Goal: Task Accomplishment & Management: Use online tool/utility

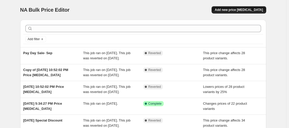
click at [251, 10] on span "Add new price [MEDICAL_DATA]" at bounding box center [239, 10] width 48 height 4
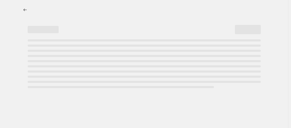
select select "percentage"
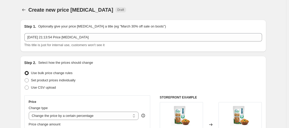
drag, startPoint x: 41, startPoint y: 88, endPoint x: 122, endPoint y: 90, distance: 81.3
click at [45, 88] on span "Use CSV upload" at bounding box center [43, 87] width 25 height 4
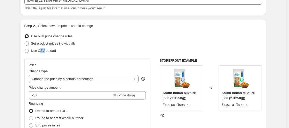
scroll to position [38, 0]
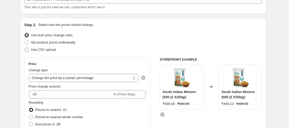
click at [28, 49] on span at bounding box center [27, 50] width 4 height 4
click at [25, 48] on input "Use CSV upload" at bounding box center [25, 48] width 0 height 0
radio input "true"
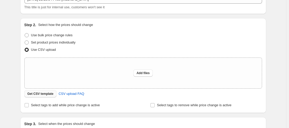
click at [47, 93] on span "Get CSV template" at bounding box center [40, 94] width 26 height 4
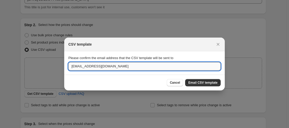
click at [119, 68] on input "[EMAIL_ADDRESS][DOMAIN_NAME]" at bounding box center [144, 66] width 152 height 8
type input "Prathiksha@bajofoods.com"
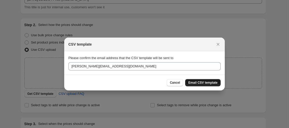
click at [199, 82] on span "Email CSV template" at bounding box center [202, 83] width 29 height 4
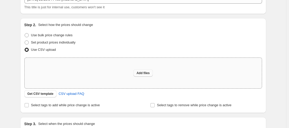
click at [147, 74] on span "Add files" at bounding box center [142, 73] width 13 height 4
type input "C:\fakepath\csv_template_user_54889.csv"
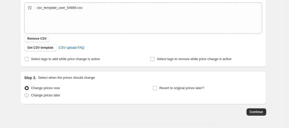
scroll to position [108, 0]
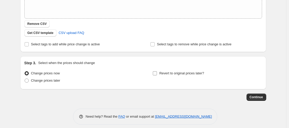
click at [169, 74] on span "Revert to original prices later?" at bounding box center [181, 73] width 45 height 4
click at [157, 74] on input "Revert to original prices later?" at bounding box center [155, 73] width 4 height 4
checkbox input "true"
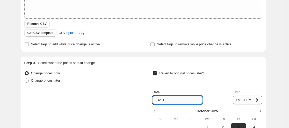
click at [184, 102] on input "[DATE]" at bounding box center [177, 100] width 50 height 8
click at [163, 99] on input "[DATE]" at bounding box center [177, 100] width 50 height 8
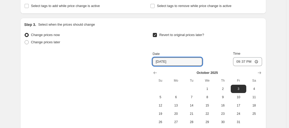
scroll to position [175, 0]
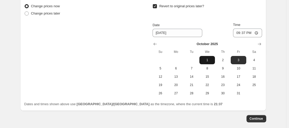
click at [208, 59] on span "1" at bounding box center [206, 60] width 11 height 4
type input "10/1/2025"
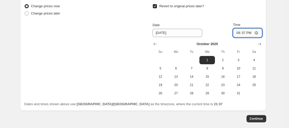
click at [244, 32] on input "21:37" at bounding box center [247, 32] width 29 height 9
click at [234, 32] on div "Date 10/1/2025 Time 21:37" at bounding box center [206, 29] width 109 height 15
click at [238, 34] on input "21:37" at bounding box center [247, 32] width 29 height 9
type input "12:00"
click at [167, 25] on div "Date" at bounding box center [177, 25] width 50 height 5
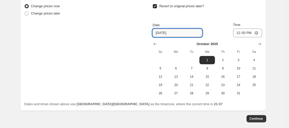
click at [166, 35] on input "10/1/2025" at bounding box center [177, 33] width 50 height 8
click at [177, 32] on input "10/1/2025" at bounding box center [177, 33] width 50 height 8
click at [156, 43] on icon "Show previous month, September 2025" at bounding box center [155, 44] width 3 height 3
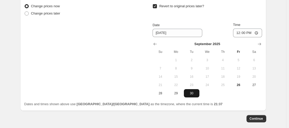
click at [192, 93] on span "30" at bounding box center [191, 93] width 11 height 4
type input "[DATE]"
click at [250, 34] on input "12:00" at bounding box center [247, 32] width 29 height 9
click at [239, 33] on input "00:00" at bounding box center [247, 32] width 29 height 9
click at [256, 32] on input "02:03" at bounding box center [247, 32] width 29 height 9
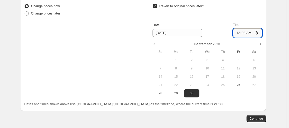
type input "00:03"
click at [244, 35] on input "00:03" at bounding box center [247, 32] width 29 height 9
click at [256, 118] on span "Continue" at bounding box center [256, 118] width 13 height 4
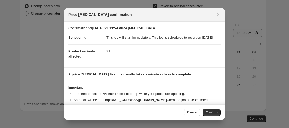
scroll to position [15, 0]
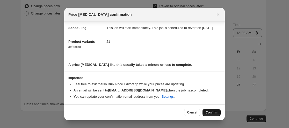
click at [208, 112] on span "Confirm" at bounding box center [212, 112] width 12 height 4
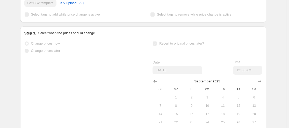
scroll to position [188, 0]
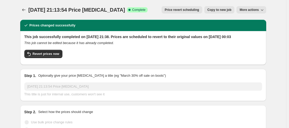
drag, startPoint x: 288, startPoint y: 17, endPoint x: 280, endPoint y: 43, distance: 27.3
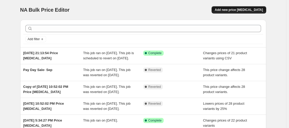
click at [257, 8] on button "Add new price [MEDICAL_DATA]" at bounding box center [238, 9] width 54 height 7
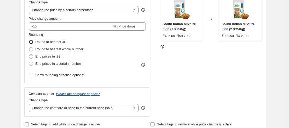
scroll to position [82, 0]
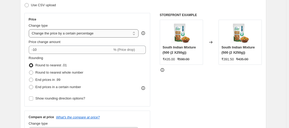
click at [113, 34] on select "Change the price to a certain amount Change the price by a certain amount Chang…" at bounding box center [84, 33] width 110 height 8
select select "pcap"
click at [30, 29] on select "Change the price to a certain amount Change the price by a certain amount Chang…" at bounding box center [84, 33] width 110 height 8
type input "-20"
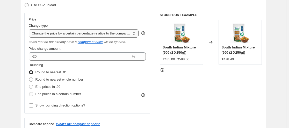
click at [118, 37] on select "Change the price to a certain amount Change the price by a certain amount Chang…" at bounding box center [84, 33] width 110 height 8
select select "bcap"
click at [30, 29] on select "Change the price to a certain amount Change the price by a certain amount Chang…" at bounding box center [84, 33] width 110 height 8
type input "-12.00"
click at [125, 33] on select "Change the price to a certain amount Change the price by a certain amount Chang…" at bounding box center [84, 33] width 110 height 8
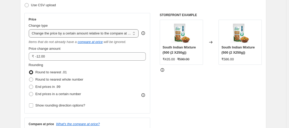
click at [30, 29] on select "Change the price to a certain amount Change the price by a certain amount Chang…" at bounding box center [84, 33] width 110 height 8
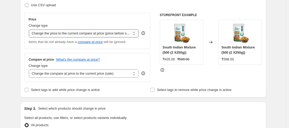
click at [124, 34] on select "Change the price to a certain amount Change the price by a certain amount Chang…" at bounding box center [84, 33] width 110 height 8
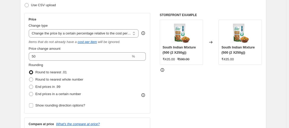
click at [122, 39] on div "Price Change type Change the price to a certain amount Change the price by a ce…" at bounding box center [87, 63] width 117 height 92
click at [125, 33] on select "Change the price to a certain amount Change the price by a certain amount Chang…" at bounding box center [84, 33] width 110 height 8
select select "bcap"
click at [30, 29] on select "Change the price to a certain amount Change the price by a certain amount Chang…" at bounding box center [84, 33] width 110 height 8
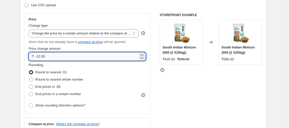
click at [55, 58] on input "-12.00" at bounding box center [86, 56] width 103 height 8
click at [57, 56] on input ".00" at bounding box center [86, 56] width 103 height 8
drag, startPoint x: 53, startPoint y: 56, endPoint x: 35, endPoint y: 57, distance: 18.4
click at [35, 57] on div "₹ .00" at bounding box center [87, 56] width 117 height 8
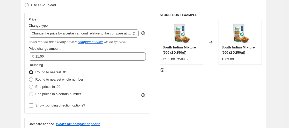
click at [97, 86] on div "Rounding Round to nearest .01 Round to nearest whole number End prices in .99 E…" at bounding box center [87, 79] width 117 height 35
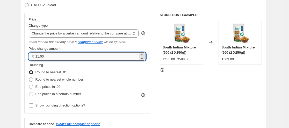
click at [64, 57] on input "11.00" at bounding box center [86, 56] width 103 height 8
type input "1"
type input "0.00"
click at [95, 34] on select "Change the price to a certain amount Change the price by a certain amount Chang…" at bounding box center [84, 33] width 110 height 8
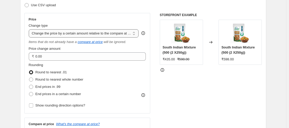
select select "pcap"
click at [30, 29] on select "Change the price to a certain amount Change the price by a certain amount Chang…" at bounding box center [84, 33] width 110 height 8
type input "-20"
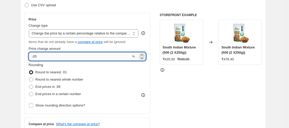
click at [94, 56] on input "-20" at bounding box center [80, 56] width 102 height 8
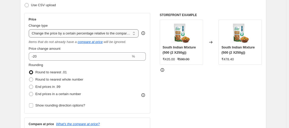
click at [104, 33] on select "Change the price to a certain amount Change the price by a certain amount Chang…" at bounding box center [84, 33] width 110 height 8
select select "percentage"
click at [30, 29] on select "Change the price to a certain amount Change the price by a certain amount Chang…" at bounding box center [84, 33] width 110 height 8
type input "-15"
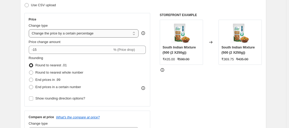
click at [97, 37] on select "Change the price to a certain amount Change the price by a certain amount Chang…" at bounding box center [84, 33] width 110 height 8
select select "ecap"
click at [30, 29] on select "Change the price to a certain amount Change the price by a certain amount Chang…" at bounding box center [84, 33] width 110 height 8
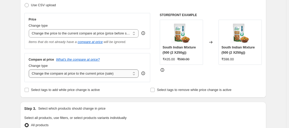
click at [77, 74] on select "Change the compare at price to the current price (sale) Change the compare at p…" at bounding box center [84, 73] width 110 height 8
select select "percentage"
click at [30, 70] on select "Change the compare at price to the current price (sale) Change the compare at p…" at bounding box center [84, 73] width 110 height 8
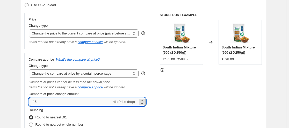
click at [45, 103] on input "-15" at bounding box center [71, 102] width 84 height 8
type input "-1"
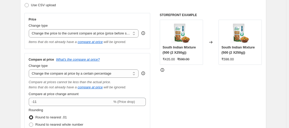
click at [199, 108] on div "STOREFRONT EXAMPLE South Indian Mixture (500 (2 X250g)) ₹435.00 ₹598.00 Changed…" at bounding box center [211, 85] width 102 height 145
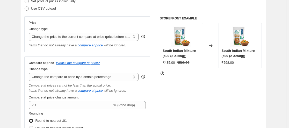
scroll to position [78, 0]
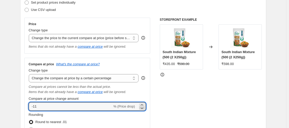
click at [142, 107] on icon at bounding box center [141, 107] width 5 height 5
type input "-12"
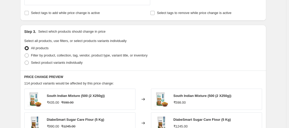
scroll to position [234, 0]
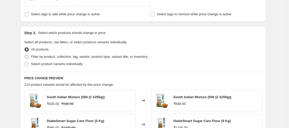
click at [85, 57] on span "Filter by product, collection, tag, vendor, product type, variant title, or inv…" at bounding box center [89, 57] width 116 height 4
click at [25, 55] on input "Filter by product, collection, tag, vendor, product type, variant title, or inv…" at bounding box center [25, 55] width 0 height 0
radio input "true"
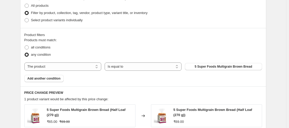
scroll to position [286, 0]
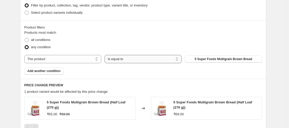
click at [167, 57] on select "Is equal to Is not equal to" at bounding box center [143, 59] width 77 height 8
click at [58, 59] on select "The product The product's collection The product's tag The product's vendor The…" at bounding box center [62, 59] width 77 height 8
select select "collection"
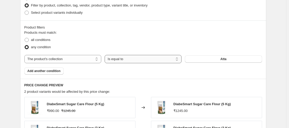
click at [179, 61] on select "Is equal to Is not equal to" at bounding box center [143, 59] width 77 height 8
click at [224, 59] on span "Atta" at bounding box center [223, 59] width 6 height 4
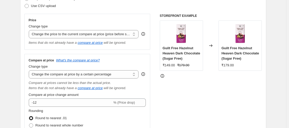
scroll to position [80, 0]
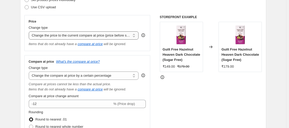
click at [125, 37] on select "Change the price to a certain amount Change the price by a certain amount Chang…" at bounding box center [84, 35] width 110 height 8
click at [30, 31] on select "Change the price to a certain amount Change the price by a certain amount Chang…" at bounding box center [84, 35] width 110 height 8
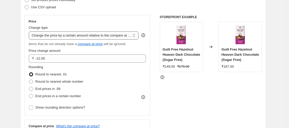
click at [123, 37] on select "Change the price to a certain amount Change the price by a certain amount Chang…" at bounding box center [84, 35] width 110 height 8
select select "pcap"
click at [30, 31] on select "Change the price to a certain amount Change the price by a certain amount Chang…" at bounding box center [84, 35] width 110 height 8
type input "-20"
click at [124, 36] on select "Change the price to a certain amount Change the price by a certain amount Chang…" at bounding box center [84, 35] width 110 height 8
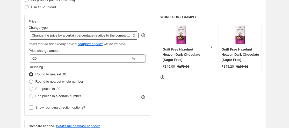
click at [30, 31] on select "Change the price to a certain amount Change the price by a certain amount Chang…" at bounding box center [84, 35] width 110 height 8
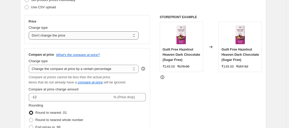
click at [107, 34] on select "Change the price to a certain amount Change the price by a certain amount Chang…" at bounding box center [84, 35] width 110 height 8
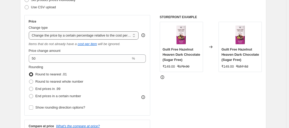
click at [105, 39] on select "Change the price to a certain amount Change the price by a certain amount Chang…" at bounding box center [84, 35] width 110 height 8
click at [30, 31] on select "Change the price to a certain amount Change the price by a certain amount Chang…" at bounding box center [84, 35] width 110 height 8
click at [87, 35] on select "Change the price to a certain amount Change the price by a certain amount Chang…" at bounding box center [84, 35] width 110 height 8
select select "to"
click at [30, 31] on select "Change the price to a certain amount Change the price by a certain amount Chang…" at bounding box center [84, 35] width 110 height 8
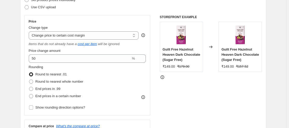
type input "80.00"
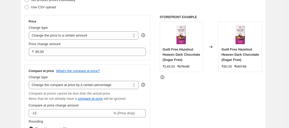
click at [107, 30] on div "Change type" at bounding box center [84, 27] width 110 height 5
drag, startPoint x: 104, startPoint y: 34, endPoint x: 104, endPoint y: 38, distance: 4.4
click at [104, 34] on select "Change the price to a certain amount Change the price by a certain amount Chang…" at bounding box center [84, 35] width 110 height 8
select select "by"
click at [30, 31] on select "Change the price to a certain amount Change the price by a certain amount Chang…" at bounding box center [84, 35] width 110 height 8
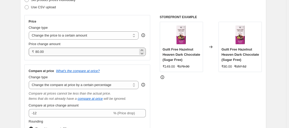
type input "-10.00"
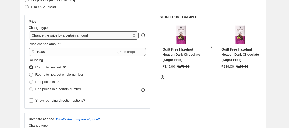
click at [110, 35] on select "Change the price to a certain amount Change the price by a certain amount Chang…" at bounding box center [84, 35] width 110 height 8
select select "percentage"
click at [30, 31] on select "Change the price to a certain amount Change the price by a certain amount Chang…" at bounding box center [84, 35] width 110 height 8
type input "-15"
click at [114, 34] on select "Change the price to a certain amount Change the price by a certain amount Chang…" at bounding box center [84, 35] width 110 height 8
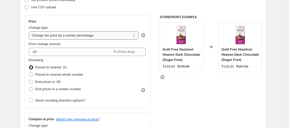
click at [30, 31] on select "Change the price to a certain amount Change the price by a certain amount Chang…" at bounding box center [84, 35] width 110 height 8
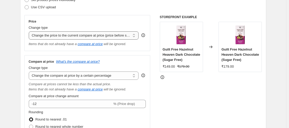
click at [118, 35] on select "Change the price to a certain amount Change the price by a certain amount Chang…" at bounding box center [84, 35] width 110 height 8
click at [30, 31] on select "Change the price to a certain amount Change the price by a certain amount Chang…" at bounding box center [84, 35] width 110 height 8
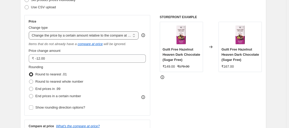
click at [99, 35] on select "Change the price to a certain amount Change the price by a certain amount Chang…" at bounding box center [84, 35] width 110 height 8
select select "pcap"
click at [30, 31] on select "Change the price to a certain amount Change the price by a certain amount Chang…" at bounding box center [84, 35] width 110 height 8
type input "-20"
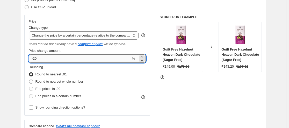
click at [89, 61] on input "-20" at bounding box center [80, 58] width 102 height 8
click at [106, 35] on select "Change the price to a certain amount Change the price by a certain amount Chang…" at bounding box center [84, 35] width 110 height 8
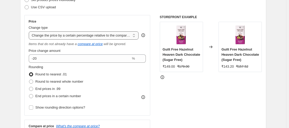
select select "no_change"
click at [30, 31] on select "Change the price to a certain amount Change the price by a certain amount Chang…" at bounding box center [84, 35] width 110 height 8
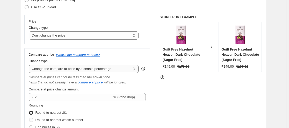
click at [95, 69] on select "Change the compare at price to the current price (sale) Change the compare at p…" at bounding box center [84, 69] width 110 height 8
select select "bp"
click at [30, 65] on select "Change the compare at price to the current price (sale) Change the compare at p…" at bounding box center [84, 69] width 110 height 8
type input "12.00"
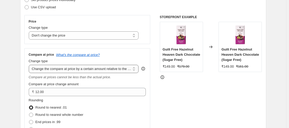
click at [104, 67] on select "Change the compare at price to the current price (sale) Change the compare at p…" at bounding box center [84, 69] width 110 height 8
select select "pp"
click at [30, 65] on select "Change the compare at price to the current price (sale) Change the compare at p…" at bounding box center [84, 69] width 110 height 8
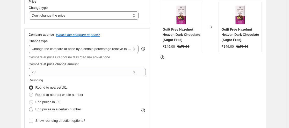
scroll to position [118, 0]
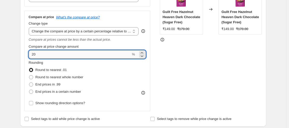
click at [85, 54] on input "20" at bounding box center [80, 54] width 102 height 8
type input "2"
type input "11"
click at [193, 78] on div "STOREFRONT EXAMPLE Guilt Free Hazelnut Heaven Dark Chocolate (Sugar Free) ₹149.…" at bounding box center [211, 44] width 102 height 134
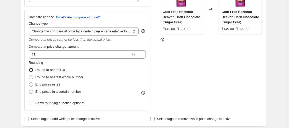
scroll to position [53, 0]
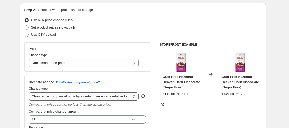
click at [111, 98] on select "Change the compare at price to the current price (sale) Change the compare at p…" at bounding box center [84, 96] width 110 height 8
select select "no_change"
click at [30, 92] on select "Change the compare at price to the current price (sale) Change the compare at p…" at bounding box center [84, 96] width 110 height 8
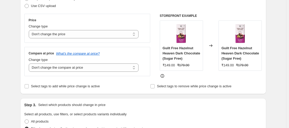
scroll to position [84, 0]
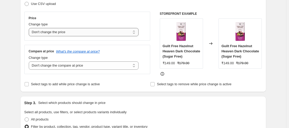
click at [92, 34] on select "Change the price to a certain amount Change the price by a certain amount Chang…" at bounding box center [84, 32] width 110 height 8
click at [30, 28] on select "Change the price to a certain amount Change the price by a certain amount Chang…" at bounding box center [84, 32] width 110 height 8
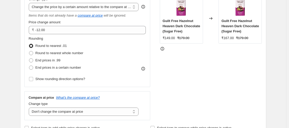
scroll to position [105, 0]
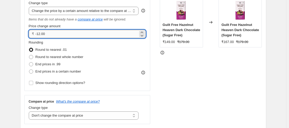
click at [72, 35] on input "-12.00" at bounding box center [86, 34] width 103 height 8
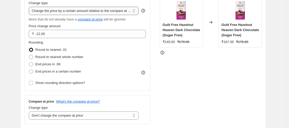
click at [114, 10] on select "Change the price to a certain amount Change the price by a certain amount Chang…" at bounding box center [84, 11] width 110 height 8
select select "pcap"
click at [30, 7] on select "Change the price to a certain amount Change the price by a certain amount Chang…" at bounding box center [84, 11] width 110 height 8
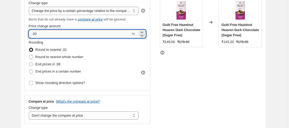
click at [97, 37] on input "-20" at bounding box center [80, 34] width 102 height 8
type input "-2"
type input "-11"
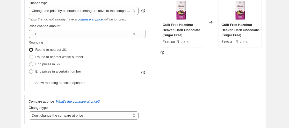
click at [191, 94] on div "STOREFRONT EXAMPLE Guilt Free Hazelnut Heaven Dark Chocolate (Sugar Free) ₹149.…" at bounding box center [211, 57] width 102 height 134
click at [120, 11] on select "Change the price to a certain amount Change the price by a certain amount Chang…" at bounding box center [84, 11] width 110 height 8
select select "bcap"
click at [30, 7] on select "Change the price to a certain amount Change the price by a certain amount Chang…" at bounding box center [84, 11] width 110 height 8
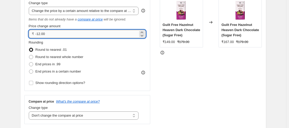
click at [133, 35] on input "-12.00" at bounding box center [86, 34] width 103 height 8
drag, startPoint x: 133, startPoint y: 35, endPoint x: 13, endPoint y: 31, distance: 119.9
click at [209, 91] on div "STOREFRONT EXAMPLE Guilt Free Hazelnut Heaven Dark Chocolate (Sugar Free) ₹149.…" at bounding box center [211, 57] width 102 height 134
click at [69, 35] on input "19.00" at bounding box center [86, 34] width 103 height 8
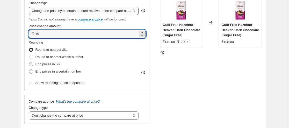
type input "19.00"
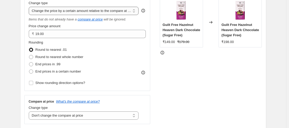
click at [97, 9] on select "Change the price to a certain amount Change the price by a certain amount Chang…" at bounding box center [84, 11] width 110 height 8
select select "percentage"
click at [30, 7] on select "Change the price to a certain amount Change the price by a certain amount Chang…" at bounding box center [84, 11] width 110 height 8
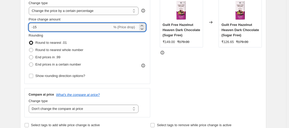
click at [103, 29] on input "-15" at bounding box center [71, 27] width 84 height 8
type input "-11"
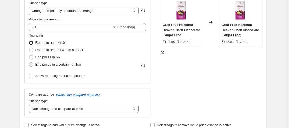
click at [192, 73] on div "STOREFRONT EXAMPLE Guilt Free Hazelnut Heaven Dark Chocolate (Sugar Free) ₹149.…" at bounding box center [211, 53] width 102 height 127
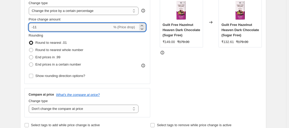
click at [94, 28] on input "-11" at bounding box center [71, 27] width 84 height 8
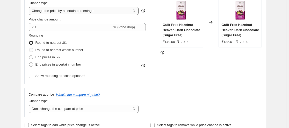
click at [98, 13] on select "Change the price to a certain amount Change the price by a certain amount Chang…" at bounding box center [84, 11] width 110 height 8
select select "bcap"
click at [30, 7] on select "Change the price to a certain amount Change the price by a certain amount Chang…" at bounding box center [84, 11] width 110 height 8
click at [105, 46] on div "Rounding Round to nearest .01 Round to nearest whole number End prices in .99 E…" at bounding box center [87, 50] width 117 height 35
type input "-12.00"
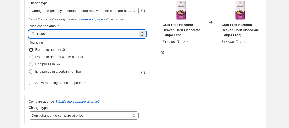
click at [86, 34] on input "-12.00" at bounding box center [86, 34] width 103 height 8
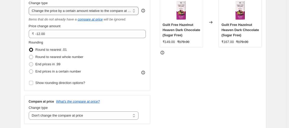
drag, startPoint x: 116, startPoint y: 9, endPoint x: 116, endPoint y: 14, distance: 4.9
click at [116, 9] on select "Change the price to a certain amount Change the price by a certain amount Chang…" at bounding box center [84, 11] width 110 height 8
select select "pcap"
click at [30, 7] on select "Change the price to a certain amount Change the price by a certain amount Chang…" at bounding box center [84, 11] width 110 height 8
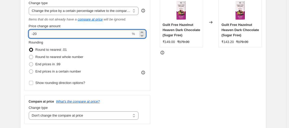
click at [81, 38] on input "-20" at bounding box center [80, 34] width 102 height 8
type input "-2"
type input "11"
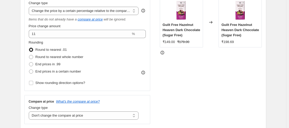
click at [148, 81] on div "Price Change type Change the price to a certain amount Change the price by a ce…" at bounding box center [87, 40] width 126 height 100
click at [105, 11] on select "Change the price to a certain amount Change the price by a certain amount Chang…" at bounding box center [84, 11] width 110 height 8
select select "pc"
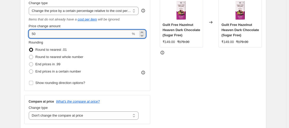
drag, startPoint x: 46, startPoint y: 33, endPoint x: 34, endPoint y: 33, distance: 12.2
click at [34, 33] on input "50" at bounding box center [80, 34] width 102 height 8
type input "11"
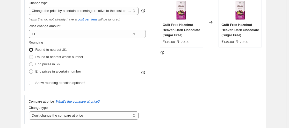
click at [173, 80] on div "STOREFRONT EXAMPLE Guilt Free Hazelnut Heaven Dark Chocolate (Sugar Free) ₹149.…" at bounding box center [211, 57] width 102 height 134
click at [197, 78] on div "STOREFRONT EXAMPLE Guilt Free Hazelnut Heaven Dark Chocolate (Sugar Free) ₹149.…" at bounding box center [211, 57] width 102 height 134
click at [67, 58] on span "Round to nearest whole number" at bounding box center [59, 57] width 48 height 4
click at [29, 55] on input "Round to nearest whole number" at bounding box center [29, 55] width 0 height 0
radio input "true"
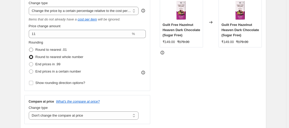
click at [54, 52] on label "Round to nearest .01" at bounding box center [48, 49] width 38 height 7
click at [29, 48] on input "Round to nearest .01" at bounding box center [29, 48] width 0 height 0
radio input "true"
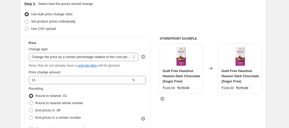
scroll to position [56, 0]
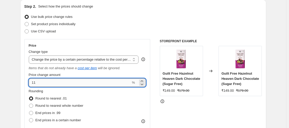
click at [54, 84] on input "11" at bounding box center [80, 82] width 102 height 8
click at [200, 118] on div "STOREFRONT EXAMPLE Guilt Free Hazelnut Heaven Dark Chocolate (Sugar Free) ₹149.…" at bounding box center [211, 106] width 102 height 134
click at [62, 83] on input "11" at bounding box center [80, 82] width 102 height 8
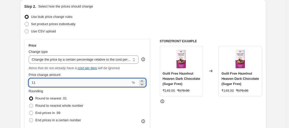
type input "1"
click at [203, 120] on div "STOREFRONT EXAMPLE Guilt Free Hazelnut Heaven Dark Chocolate (Sugar Free) ₹149.…" at bounding box center [211, 106] width 102 height 134
click at [99, 85] on input "0" at bounding box center [80, 82] width 102 height 8
type input "05"
click at [208, 120] on div "STOREFRONT EXAMPLE Guilt Free Hazelnut Heaven Dark Chocolate (Sugar Free) ₹149.…" at bounding box center [211, 106] width 102 height 134
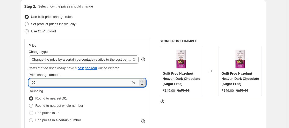
drag, startPoint x: 73, startPoint y: 82, endPoint x: 33, endPoint y: 80, distance: 39.9
click at [33, 80] on input "05" at bounding box center [80, 82] width 102 height 8
type input "0"
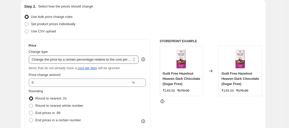
click at [75, 62] on select "Change the price to a certain amount Change the price by a certain amount Chang…" at bounding box center [84, 59] width 110 height 8
click at [30, 55] on select "Change the price to a certain amount Change the price by a certain amount Chang…" at bounding box center [84, 59] width 110 height 8
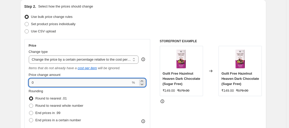
click at [76, 82] on input "0" at bounding box center [80, 82] width 102 height 8
type input "1"
click at [211, 118] on div "STOREFRONT EXAMPLE Guilt Free Hazelnut Heaven Dark Chocolate (Sugar Free) ₹149.…" at bounding box center [211, 106] width 102 height 134
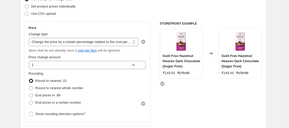
scroll to position [72, 0]
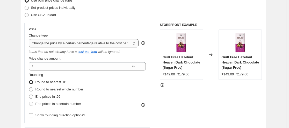
click at [126, 46] on select "Change the price to a certain amount Change the price by a certain amount Chang…" at bounding box center [84, 43] width 110 height 8
click at [195, 97] on div "STOREFRONT EXAMPLE Guilt Free Hazelnut Heaven Dark Chocolate (Sugar Free) ₹149.…" at bounding box center [211, 90] width 102 height 134
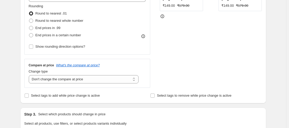
scroll to position [142, 0]
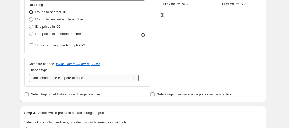
click at [97, 78] on select "Change the compare at price to the current price (sale) Change the compare at p…" at bounding box center [84, 78] width 110 height 8
click at [30, 74] on select "Change the compare at price to the current price (sale) Change the compare at p…" at bounding box center [84, 78] width 110 height 8
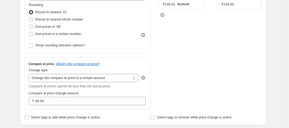
scroll to position [116, 0]
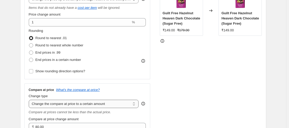
click at [96, 105] on select "Change the compare at price to the current price (sale) Change the compare at p…" at bounding box center [84, 104] width 110 height 8
select select "by"
click at [30, 100] on select "Change the compare at price to the current price (sale) Change the compare at p…" at bounding box center [84, 104] width 110 height 8
type input "-10.00"
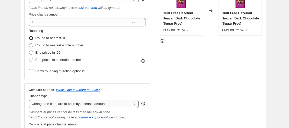
click at [104, 107] on select "Change the compare at price to the current price (sale) Change the compare at p…" at bounding box center [84, 104] width 110 height 8
select select "percentage"
click at [30, 100] on select "Change the compare at price to the current price (sale) Change the compare at p…" at bounding box center [84, 104] width 110 height 8
type input "-15"
click at [105, 103] on select "Change the compare at price to the current price (sale) Change the compare at p…" at bounding box center [84, 104] width 110 height 8
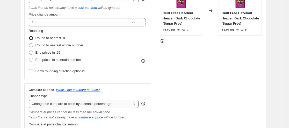
select select "bp"
click at [30, 100] on select "Change the compare at price to the current price (sale) Change the compare at p…" at bounding box center [84, 104] width 110 height 8
type input "12.00"
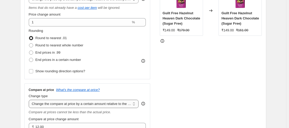
click at [105, 100] on select "Change the compare at price to the current price (sale) Change the compare at p…" at bounding box center [84, 104] width 110 height 8
select select "pp"
click at [30, 100] on select "Change the compare at price to the current price (sale) Change the compare at p…" at bounding box center [84, 104] width 110 height 8
type input "20"
click at [101, 105] on select "Change the compare at price to the current price (sale) Change the compare at p…" at bounding box center [84, 104] width 110 height 8
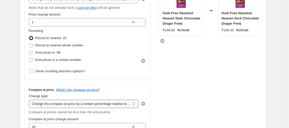
click at [30, 100] on select "Change the compare at price to the current price (sale) Change the compare at p…" at bounding box center [84, 104] width 110 height 8
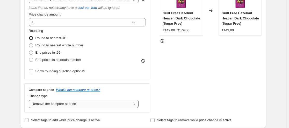
click at [91, 103] on select "Change the compare at price to the current price (sale) Change the compare at p…" at bounding box center [84, 104] width 110 height 8
select select "no_change"
click at [30, 100] on select "Change the compare at price to the current price (sale) Change the compare at p…" at bounding box center [84, 104] width 110 height 8
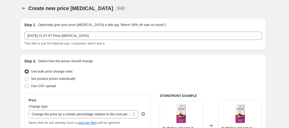
scroll to position [0, 0]
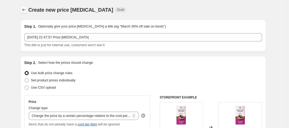
click at [23, 11] on icon "Price change jobs" at bounding box center [23, 9] width 5 height 5
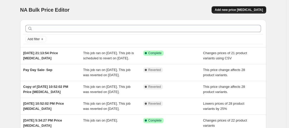
click at [244, 7] on button "Add new price [MEDICAL_DATA]" at bounding box center [238, 9] width 54 height 7
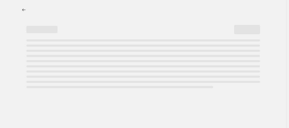
select select "percentage"
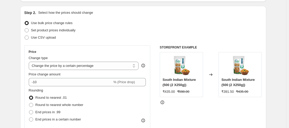
scroll to position [54, 0]
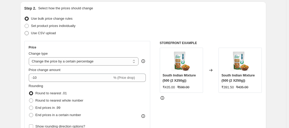
click at [48, 32] on span "Use CSV upload" at bounding box center [43, 33] width 25 height 4
click at [25, 31] on input "Use CSV upload" at bounding box center [25, 31] width 0 height 0
radio input "true"
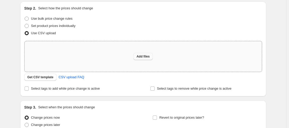
click at [153, 55] on button "Add files" at bounding box center [142, 56] width 19 height 7
type input "C:\fakepath\csv_template_user_54889.csv"
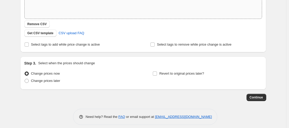
scroll to position [112, 0]
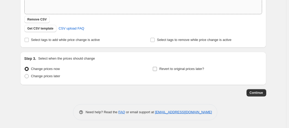
click at [189, 70] on span "Revert to original prices later?" at bounding box center [181, 69] width 45 height 4
click at [157, 70] on input "Revert to original prices later?" at bounding box center [155, 69] width 4 height 4
checkbox input "true"
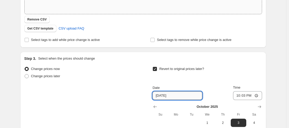
click at [175, 97] on input "[DATE]" at bounding box center [177, 95] width 50 height 8
click at [158, 96] on input "[DATE]" at bounding box center [177, 95] width 50 height 8
click at [152, 105] on div "[DATE] Su Mo Tu We Th Fr Sa 1 2 3 4 5 6 7 8 9 10 11 12 13 14 15 16 17 18 19 20 …" at bounding box center [204, 130] width 113 height 60
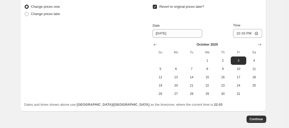
scroll to position [192, 0]
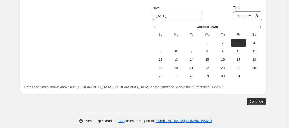
click at [161, 27] on div at bounding box center [206, 26] width 109 height 5
click at [155, 28] on icon "Show previous month, September 2025" at bounding box center [154, 26] width 5 height 5
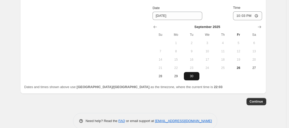
click at [192, 79] on button "30" at bounding box center [192, 76] width 16 height 8
type input "[DATE]"
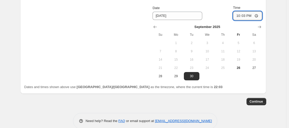
click at [239, 16] on input "22:03" at bounding box center [247, 15] width 29 height 9
click at [239, 15] on input "00:00" at bounding box center [247, 15] width 29 height 9
type input "00:00"
click at [237, 16] on input "00:00" at bounding box center [247, 15] width 29 height 9
click at [259, 101] on span "Continue" at bounding box center [256, 101] width 13 height 4
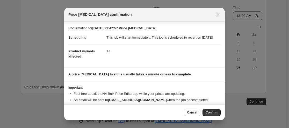
scroll to position [15, 0]
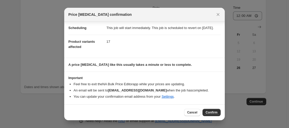
click at [216, 116] on div "Cancel Confirm" at bounding box center [144, 112] width 160 height 16
click at [214, 113] on span "Confirm" at bounding box center [212, 112] width 12 height 4
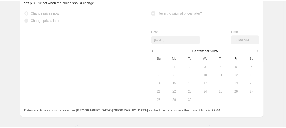
scroll to position [205, 0]
